Goal: Task Accomplishment & Management: Manage account settings

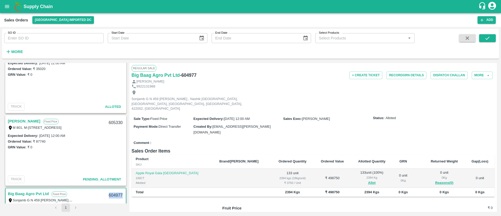
scroll to position [21, 0]
click at [34, 120] on link "[PERSON_NAME]" at bounding box center [24, 121] width 33 height 7
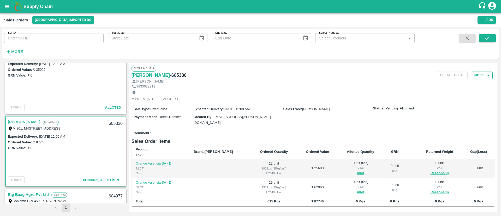
click at [475, 72] on button "More" at bounding box center [482, 75] width 21 height 8
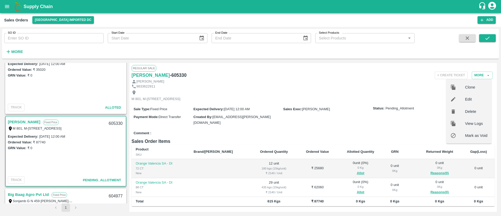
click at [466, 99] on span "Edit" at bounding box center [476, 99] width 22 height 6
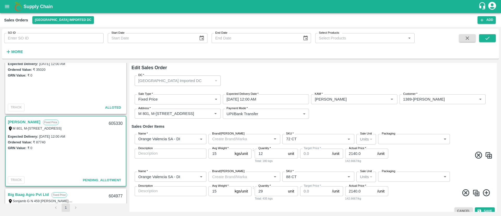
type input "0"
click at [265, 190] on input "29" at bounding box center [270, 191] width 31 height 10
type input "2"
type input "30"
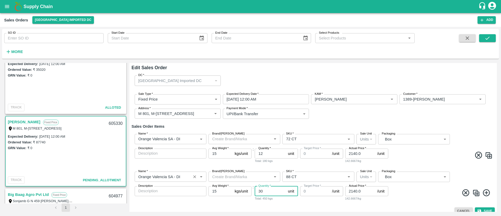
click at [186, 175] on input "Name   *" at bounding box center [162, 176] width 53 height 7
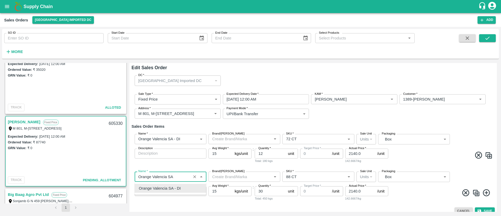
type input "Orange Valencia SA"
click at [177, 191] on div "Orange Valencia SA" at bounding box center [170, 188] width 71 height 9
type input "Orange Valencia SA"
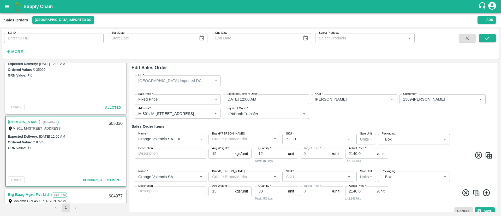
click at [415, 201] on div "Name   * Name   * Brand/[PERSON_NAME]/[PERSON_NAME]   * SKU   * Sale Unit Units…" at bounding box center [312, 186] width 363 height 38
click at [483, 209] on button "Save" at bounding box center [485, 211] width 20 height 8
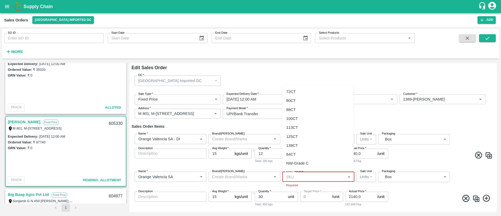
click at [323, 176] on input "SKU   *" at bounding box center [314, 176] width 60 height 7
click at [302, 106] on div "88CT" at bounding box center [317, 109] width 71 height 9
type input "88CT"
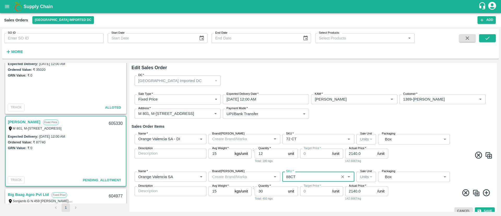
type input "NA"
click at [437, 196] on span at bounding box center [440, 193] width 103 height 10
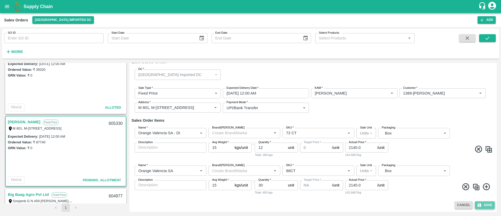
click at [490, 204] on button "Save" at bounding box center [485, 205] width 20 height 8
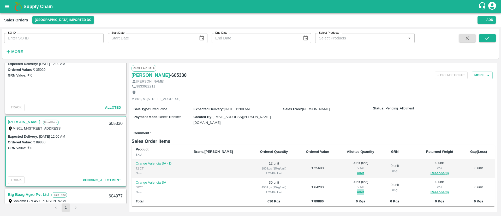
click at [357, 191] on button "Allot" at bounding box center [361, 192] width 8 height 6
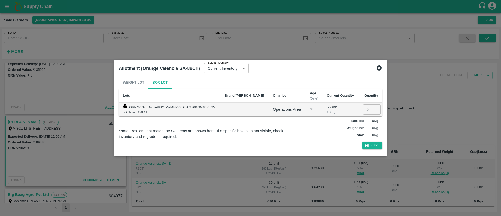
click at [366, 109] on input "number" at bounding box center [372, 109] width 18 height 10
type input "30"
click at [375, 147] on button "Save" at bounding box center [372, 145] width 20 height 8
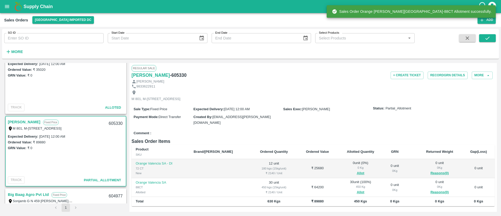
click at [184, 73] on h6 "- 605330" at bounding box center [178, 74] width 17 height 7
copy h6 "605330"
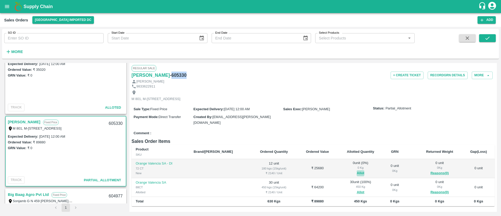
click at [357, 170] on button "Allot" at bounding box center [361, 173] width 8 height 6
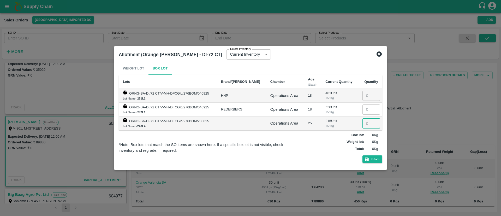
click at [367, 122] on input "number" at bounding box center [371, 123] width 18 height 10
type input "10"
click at [376, 159] on button "Save" at bounding box center [372, 159] width 20 height 8
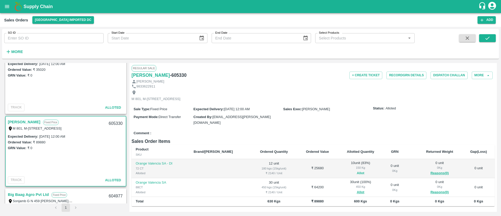
click at [357, 172] on button "Allot" at bounding box center [361, 173] width 8 height 6
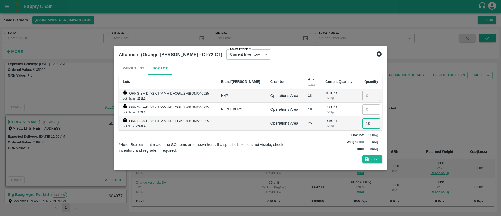
click at [368, 123] on input "10" at bounding box center [371, 123] width 18 height 10
type input "12"
click at [376, 158] on button "Save" at bounding box center [372, 159] width 20 height 8
